Goal: Find specific page/section: Find specific page/section

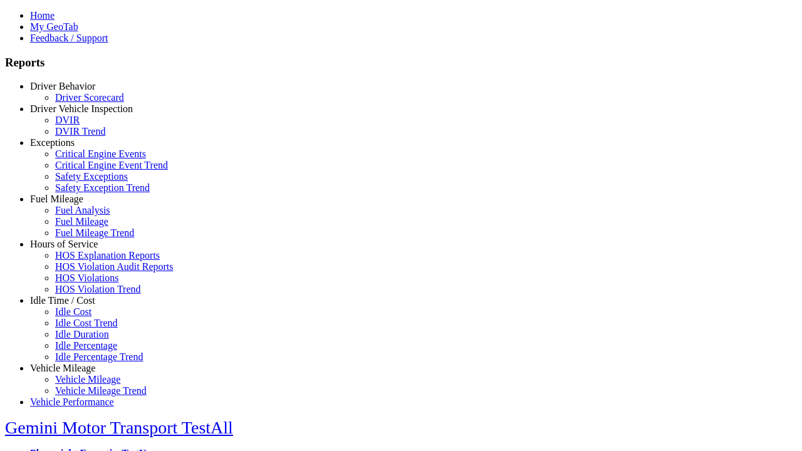
click at [72, 91] on link "Driver Behavior" at bounding box center [62, 86] width 65 height 11
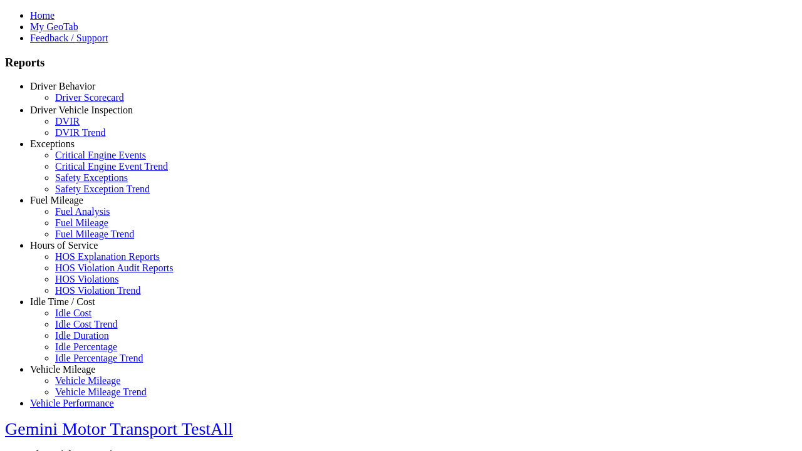
scroll to position [3, 0]
click at [81, 103] on link "Driver Scorecard" at bounding box center [89, 97] width 69 height 11
